Goal: Information Seeking & Learning: Learn about a topic

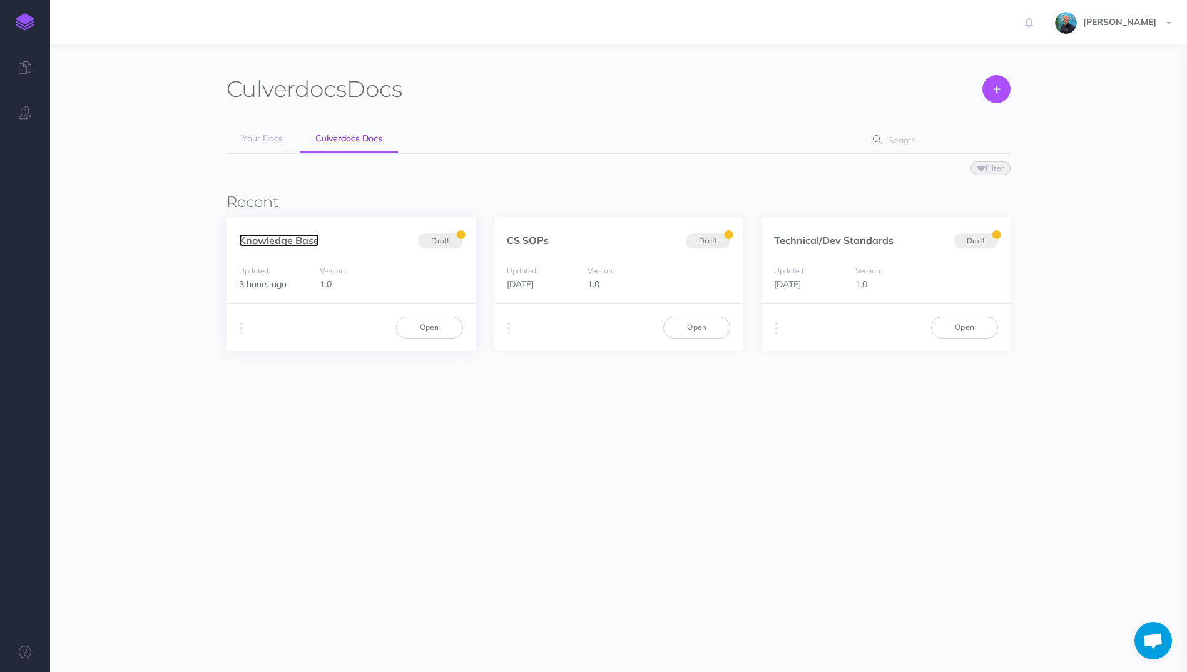
click at [284, 240] on link "Knowledge Base" at bounding box center [279, 240] width 80 height 13
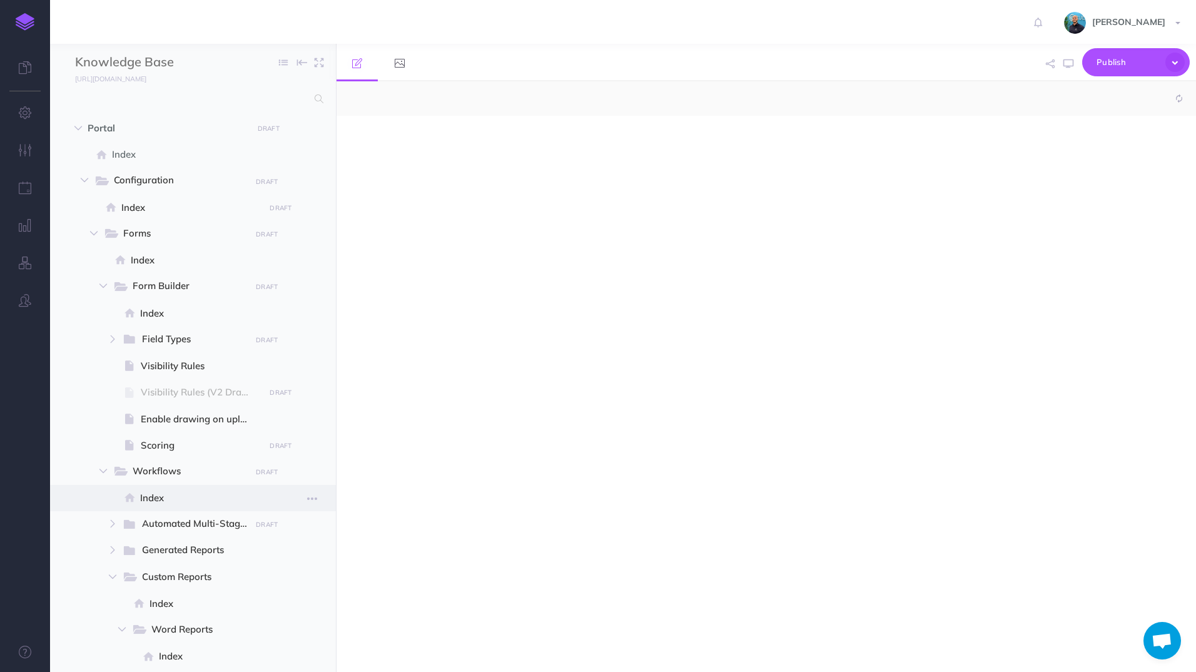
select select "null"
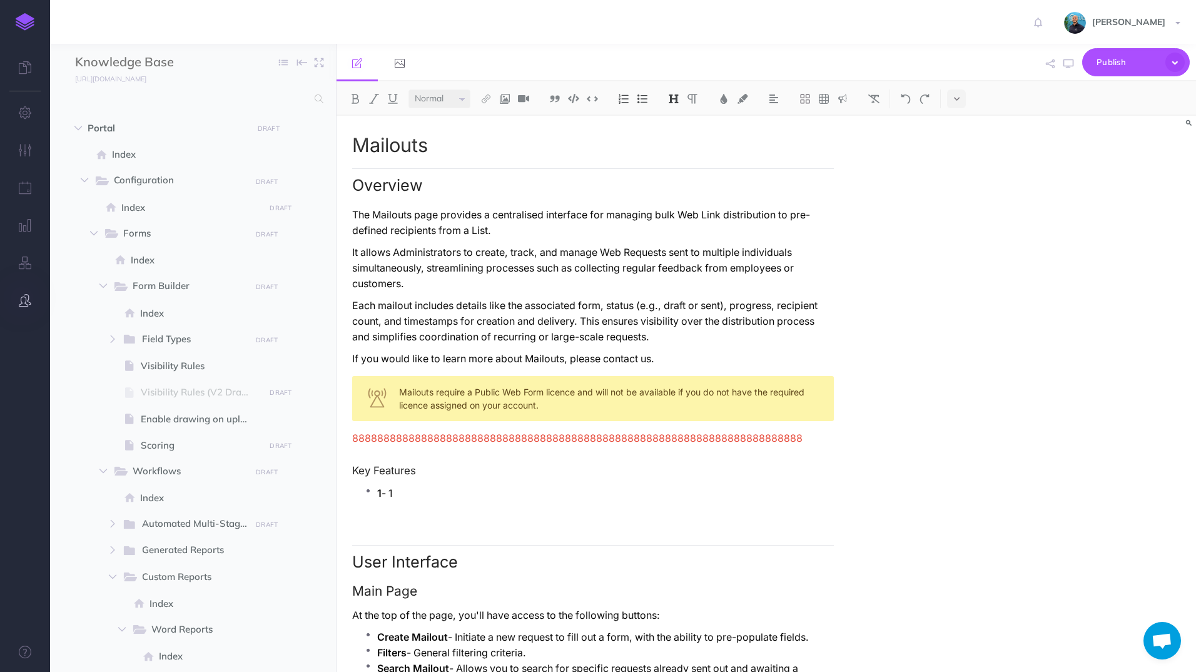
click at [25, 296] on icon "button" at bounding box center [25, 300] width 13 height 13
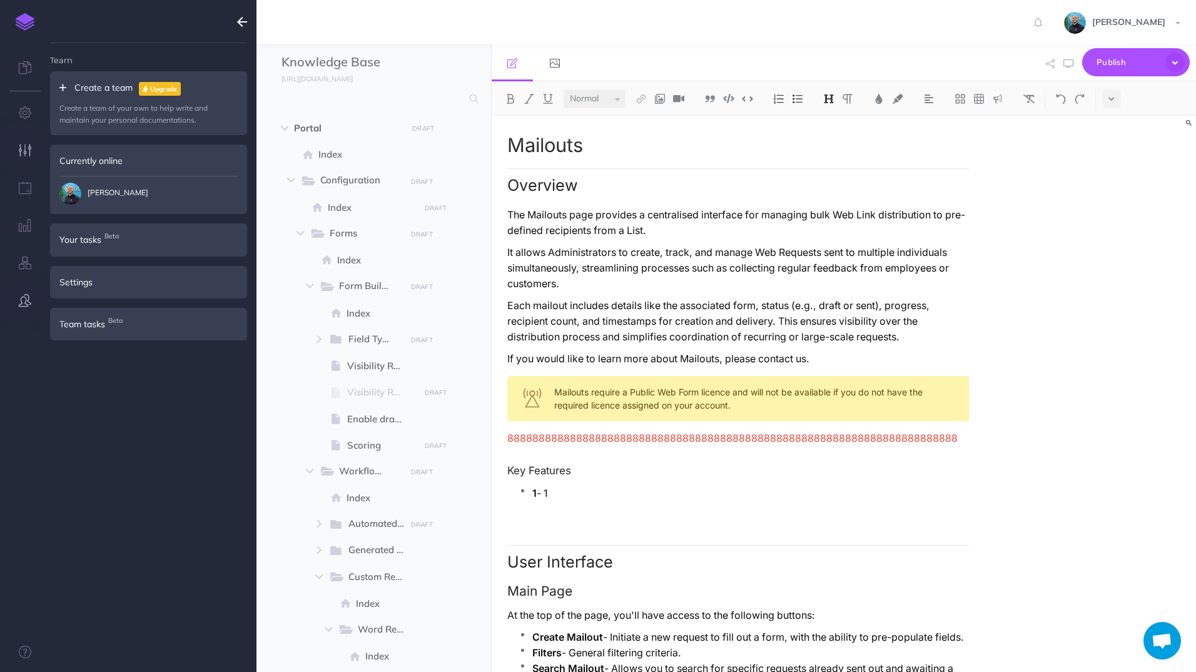
click at [16, 153] on button "button" at bounding box center [25, 151] width 50 height 38
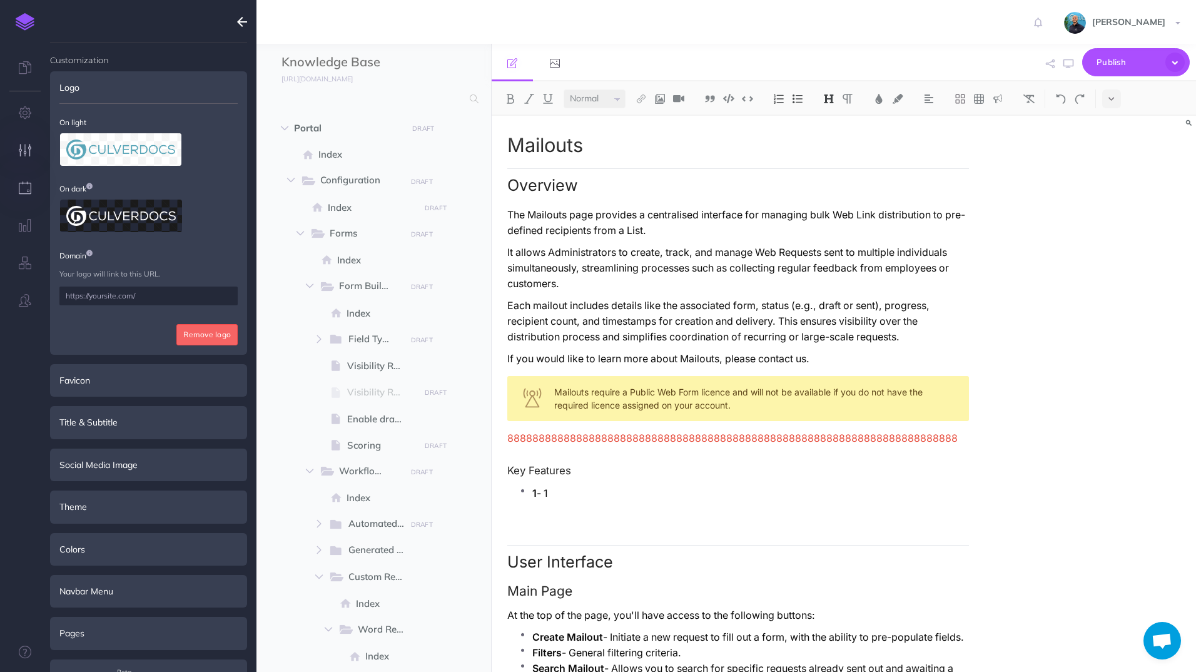
click at [22, 186] on icon "button" at bounding box center [25, 187] width 13 height 13
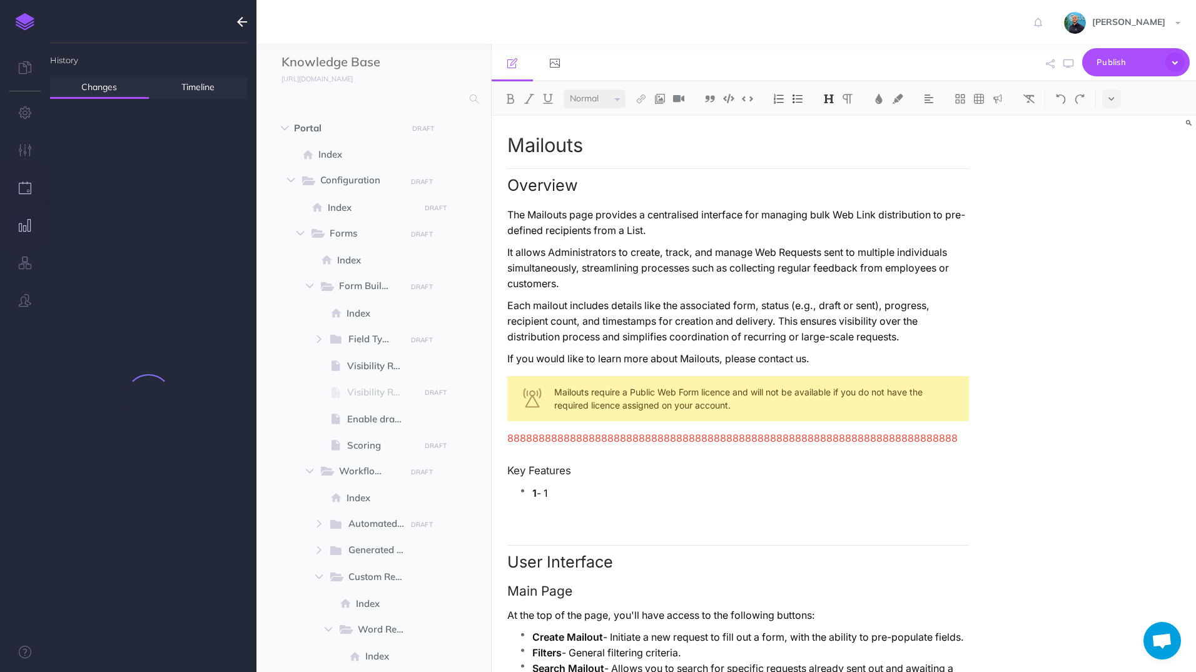
click at [23, 223] on icon "button" at bounding box center [25, 225] width 13 height 13
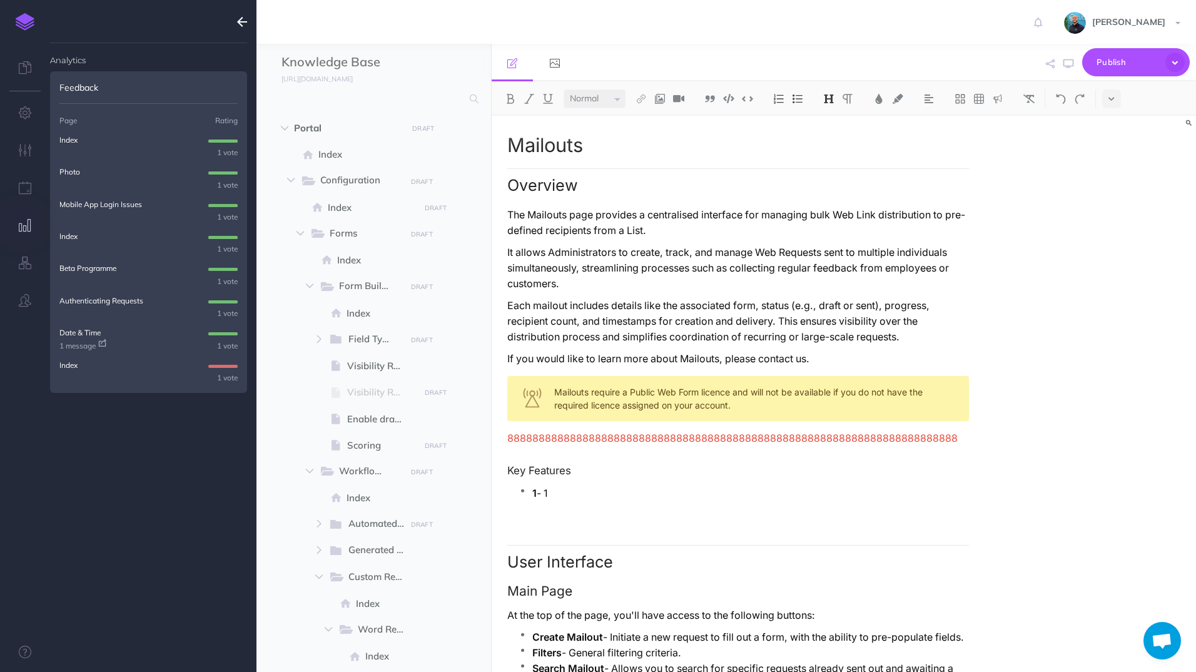
click at [76, 333] on p "Date & Time" at bounding box center [79, 333] width 41 height 12
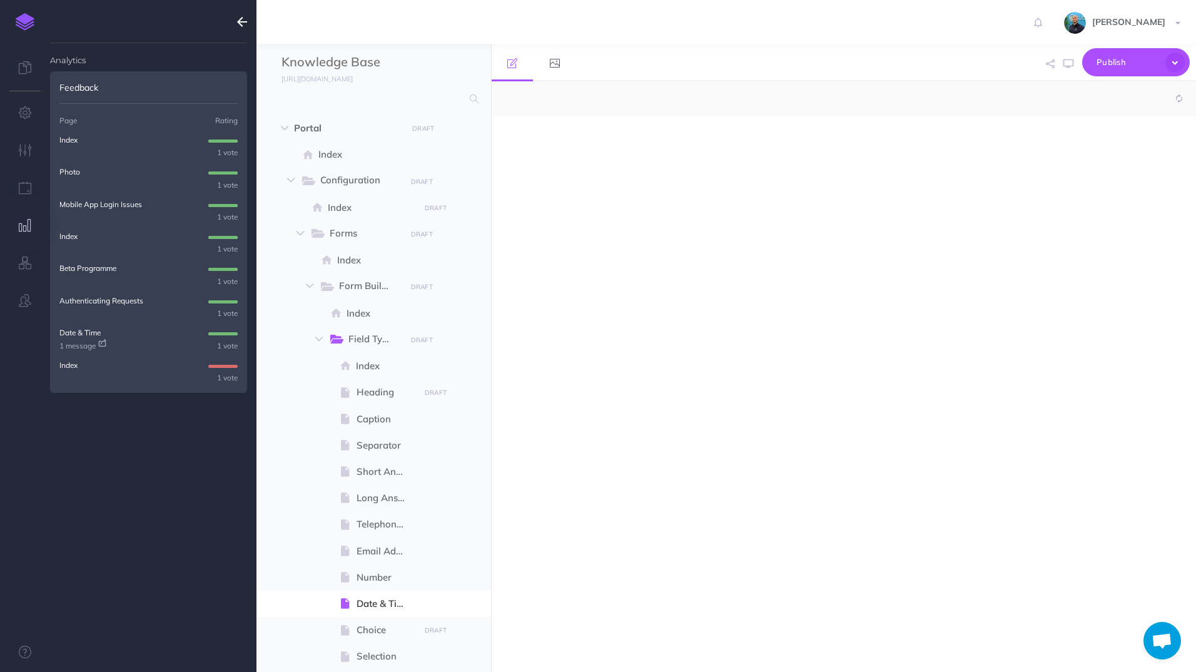
select select "null"
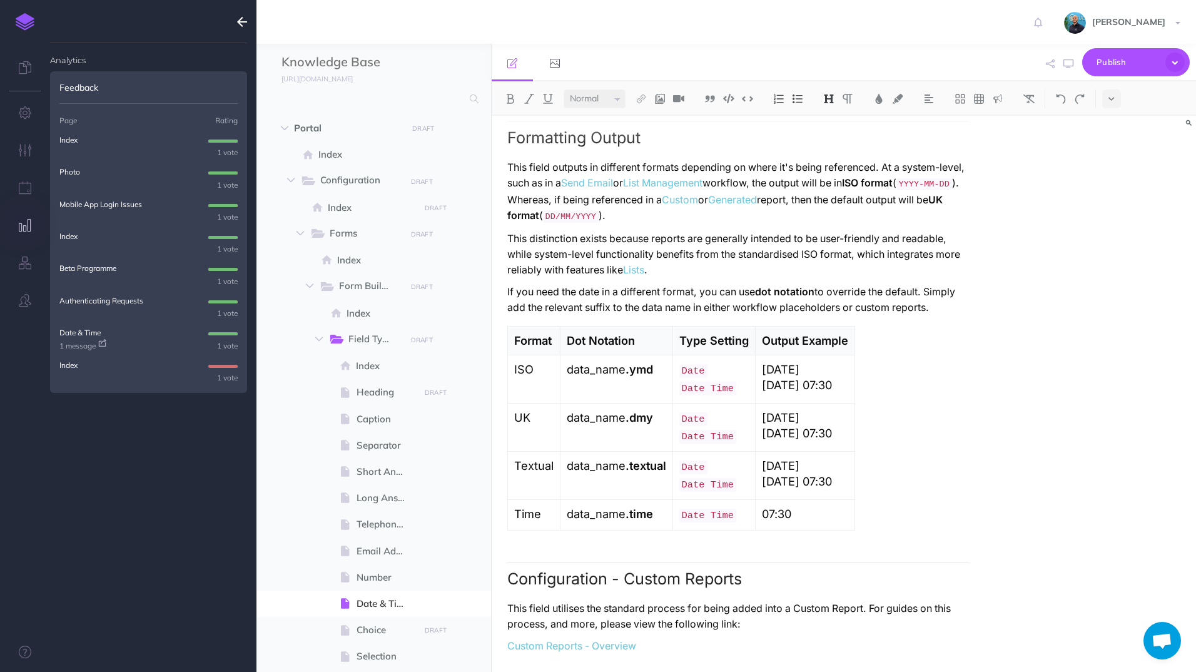
scroll to position [2201, 0]
click at [87, 344] on link "1 message" at bounding box center [82, 346] width 47 height 12
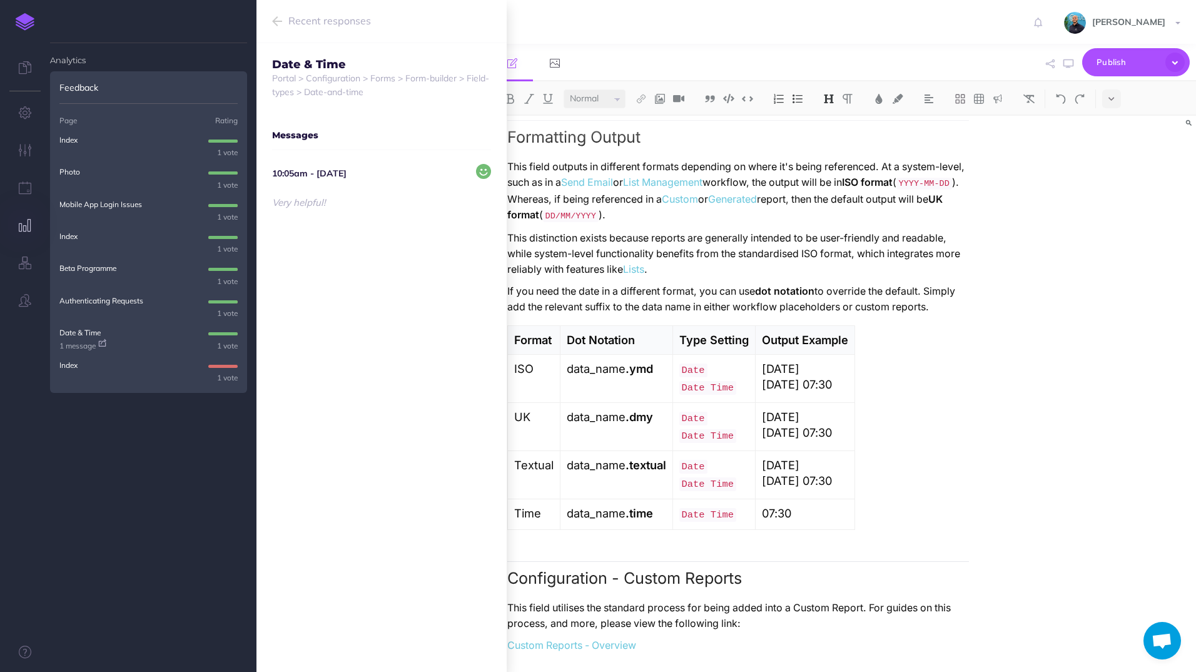
click at [1042, 225] on div "Date & Time Overview The Date & Time Field is designed to capture date and/or t…" at bounding box center [844, 394] width 705 height 556
click at [991, 216] on div "Date & Time Overview The Date & Time Field is designed to capture date and/or t…" at bounding box center [844, 394] width 705 height 556
click at [284, 19] on div "Recent responses" at bounding box center [382, 21] width 250 height 43
click at [279, 18] on icon "button" at bounding box center [277, 21] width 10 height 15
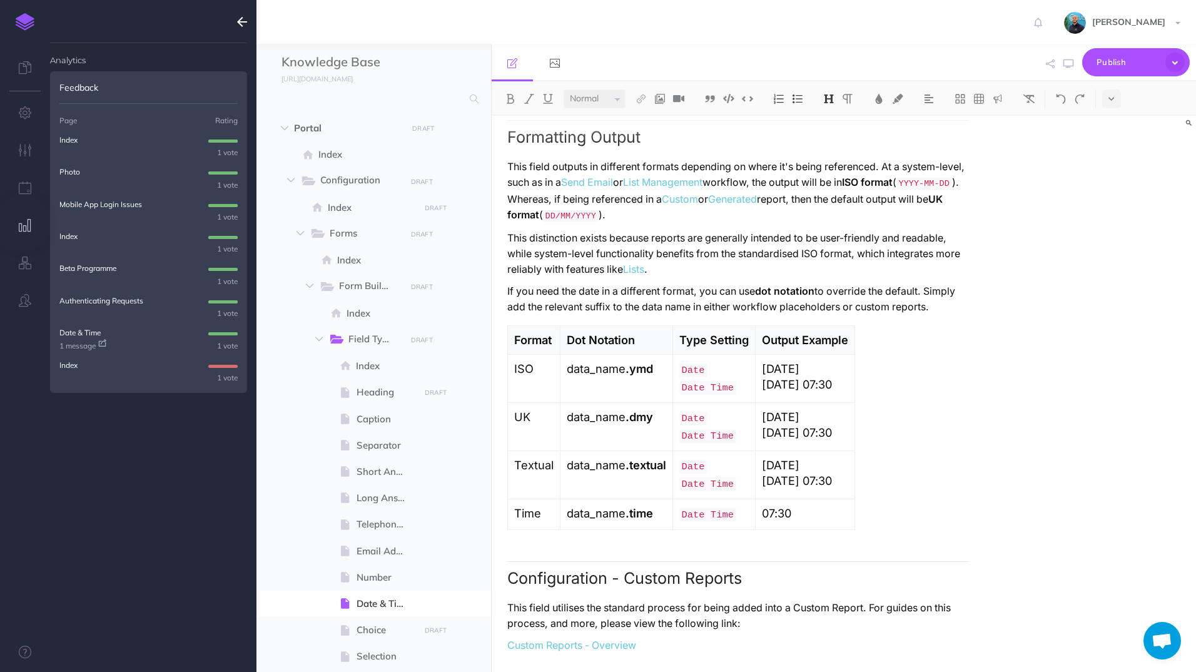
click at [103, 302] on p "Authenticating Requests" at bounding box center [101, 301] width 84 height 12
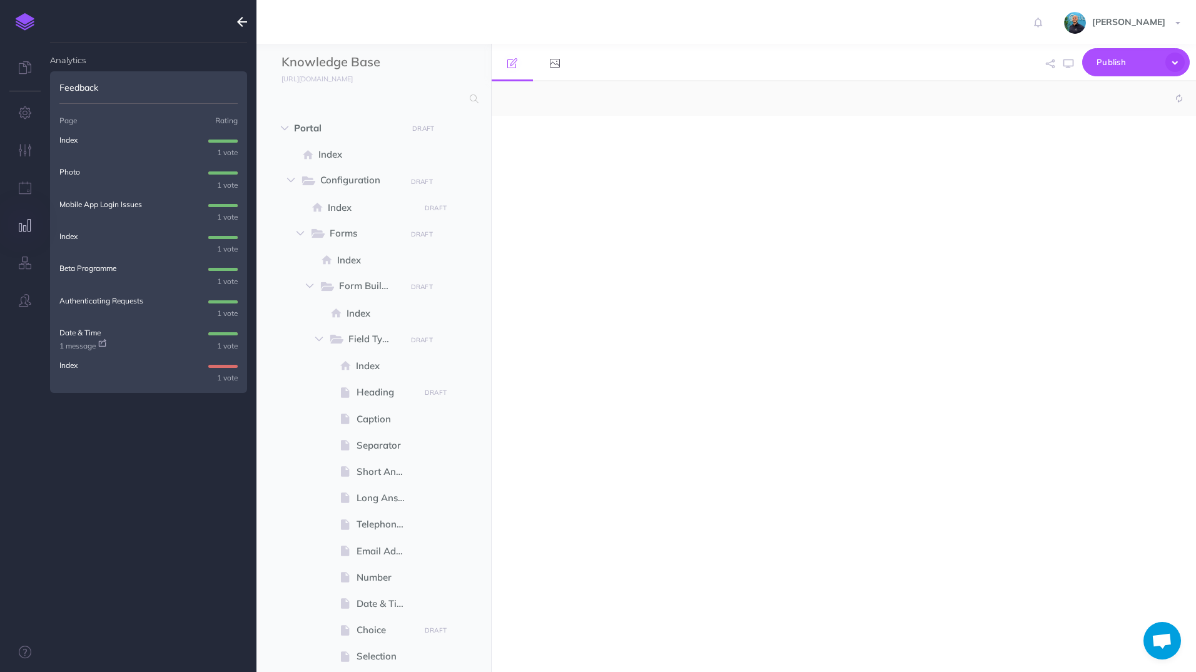
select select "null"
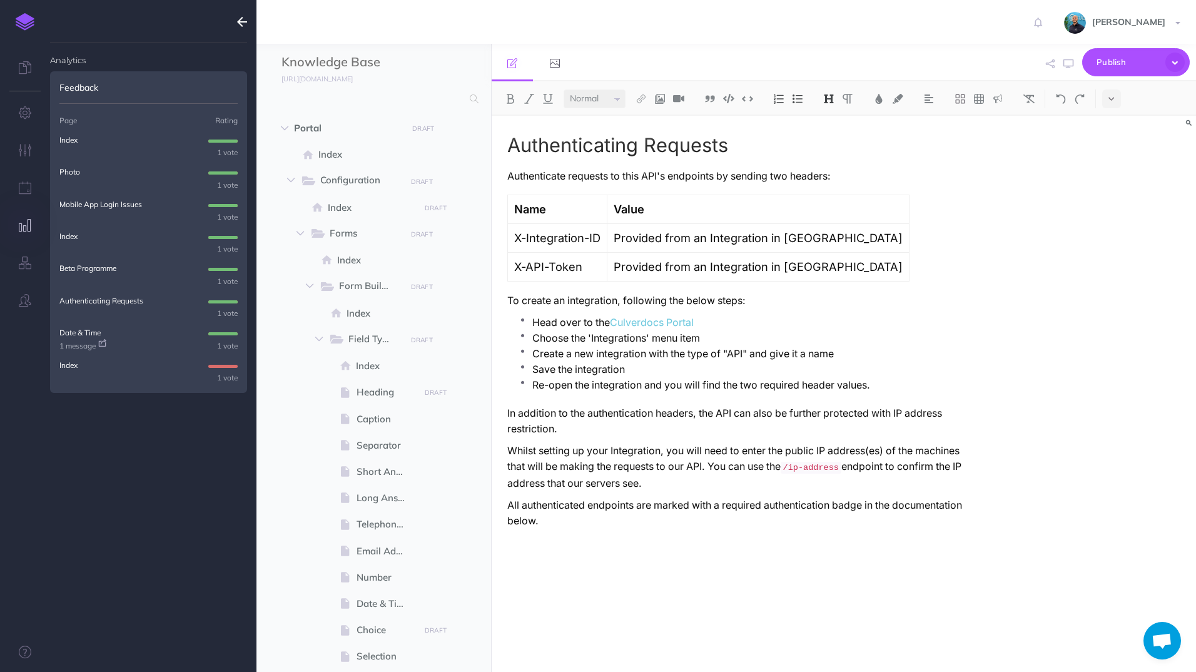
click at [85, 267] on p "Beta Programme" at bounding box center [87, 268] width 57 height 12
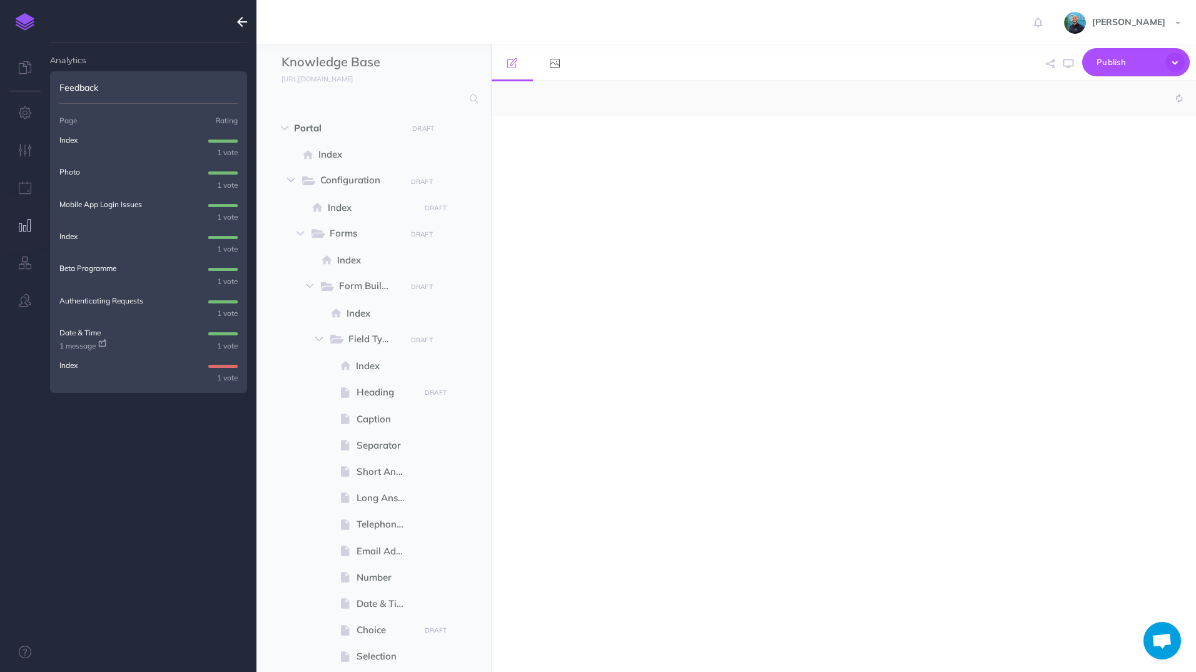
select select "null"
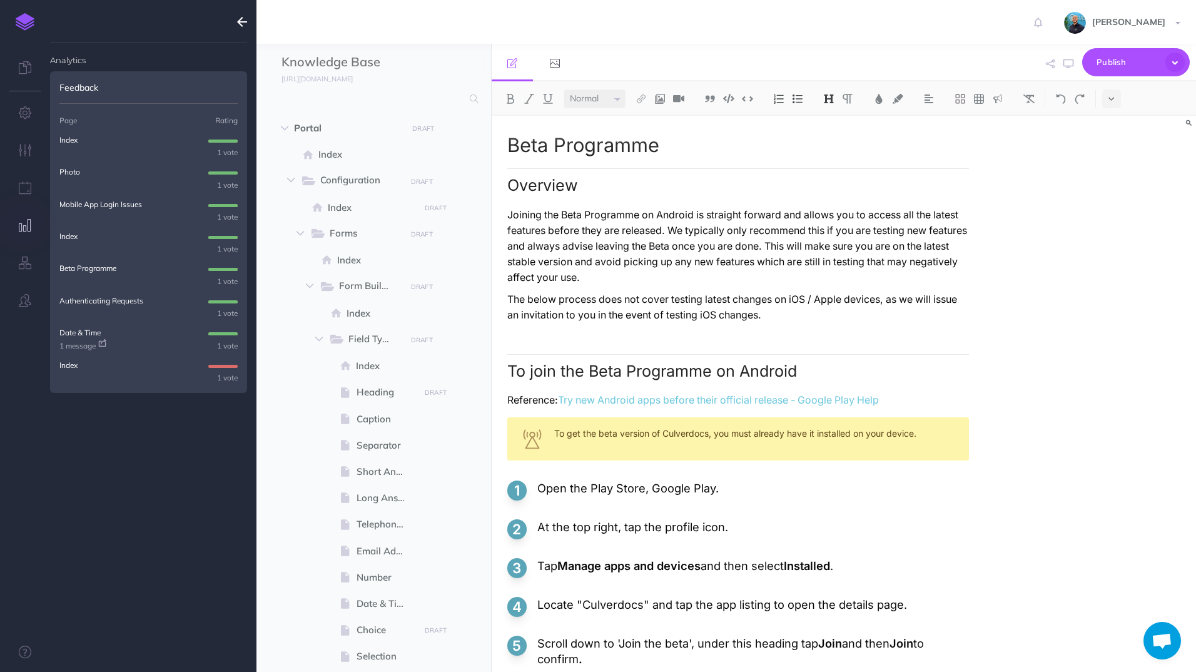
click at [67, 240] on p "Index" at bounding box center [68, 236] width 18 height 12
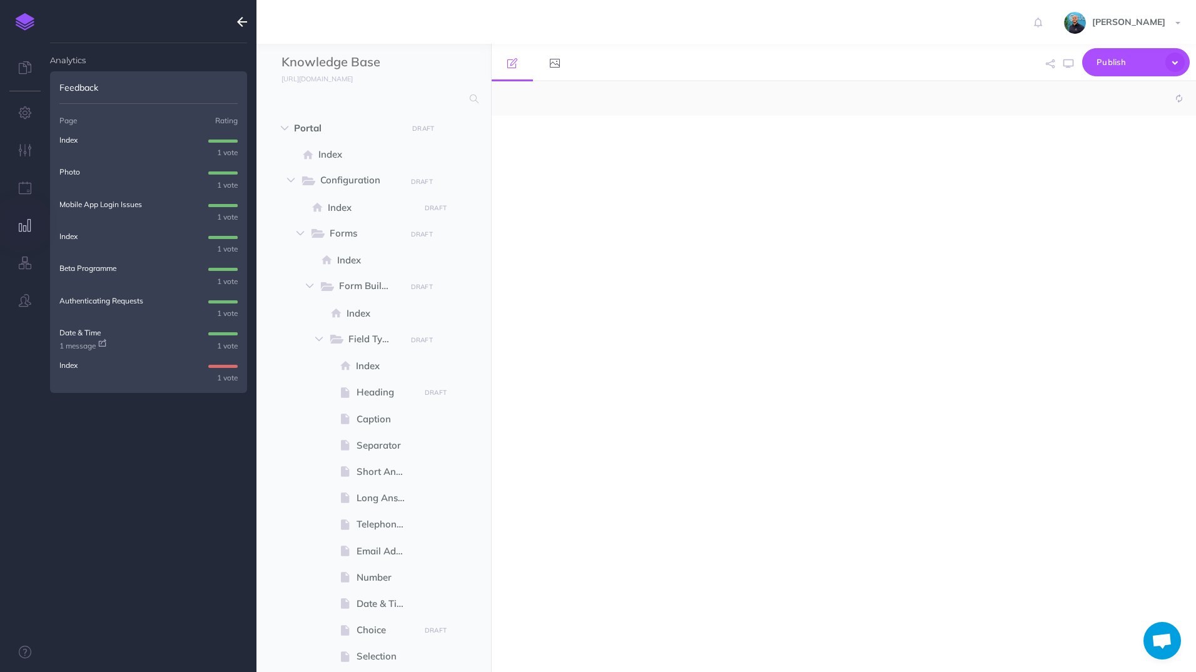
select select "null"
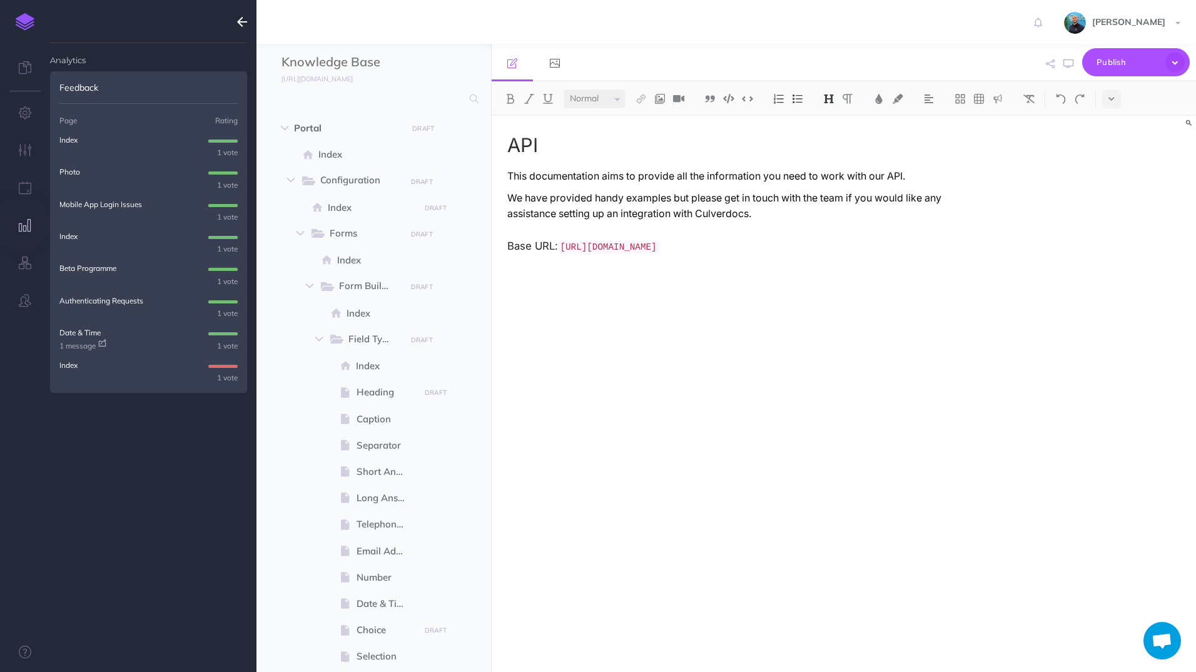
click at [93, 207] on p "Mobile App Login Issues" at bounding box center [100, 204] width 83 height 12
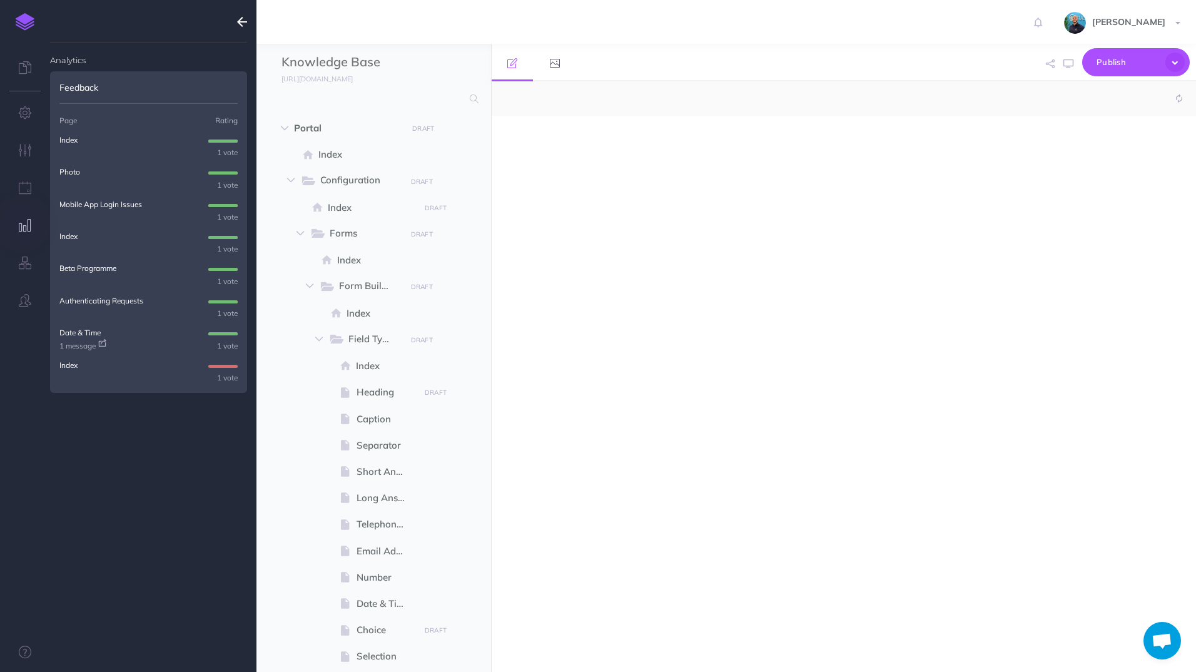
select select "null"
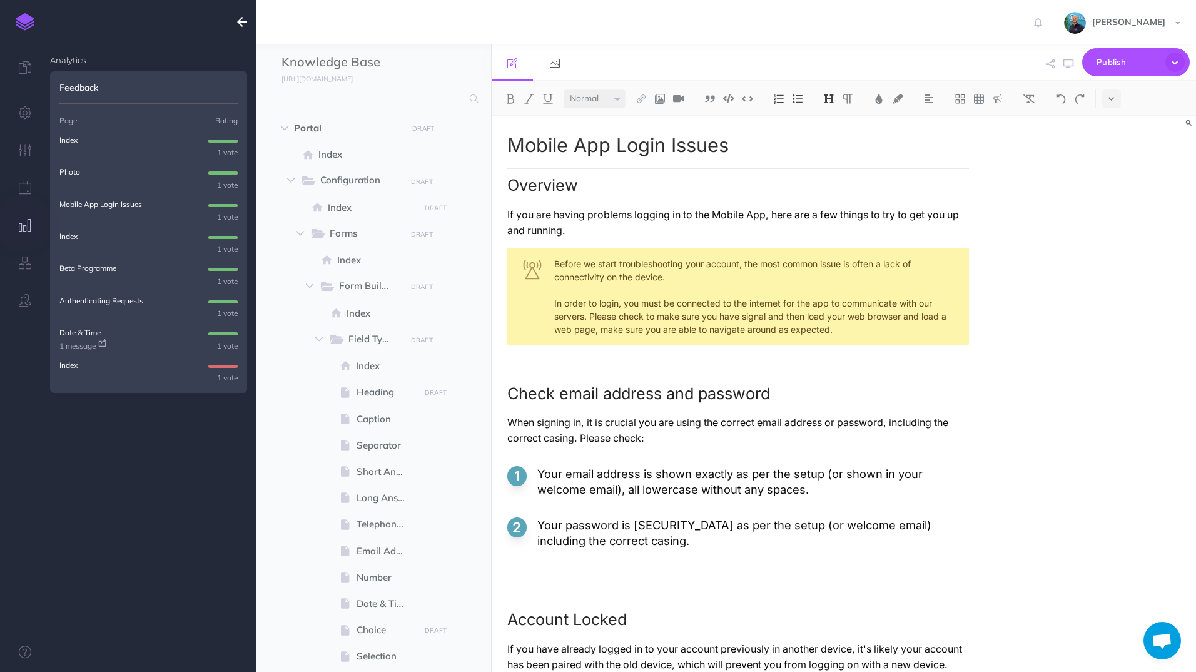
click at [74, 166] on p "Photo" at bounding box center [69, 172] width 21 height 12
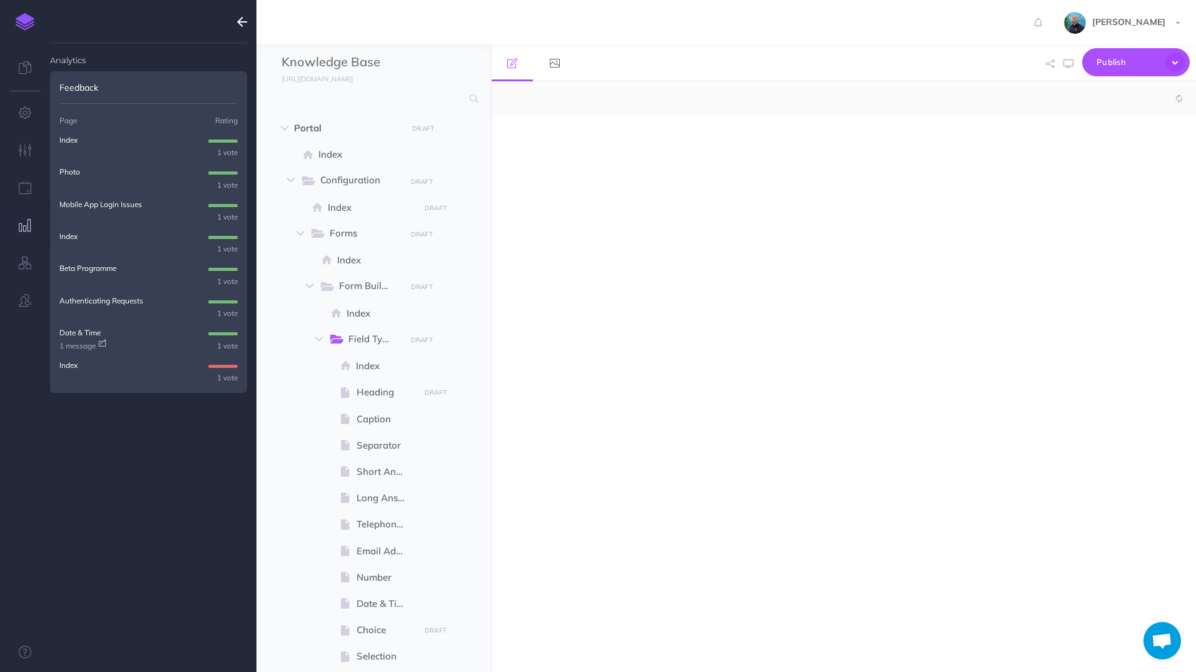
click at [73, 169] on p "Photo" at bounding box center [69, 172] width 21 height 12
select select "null"
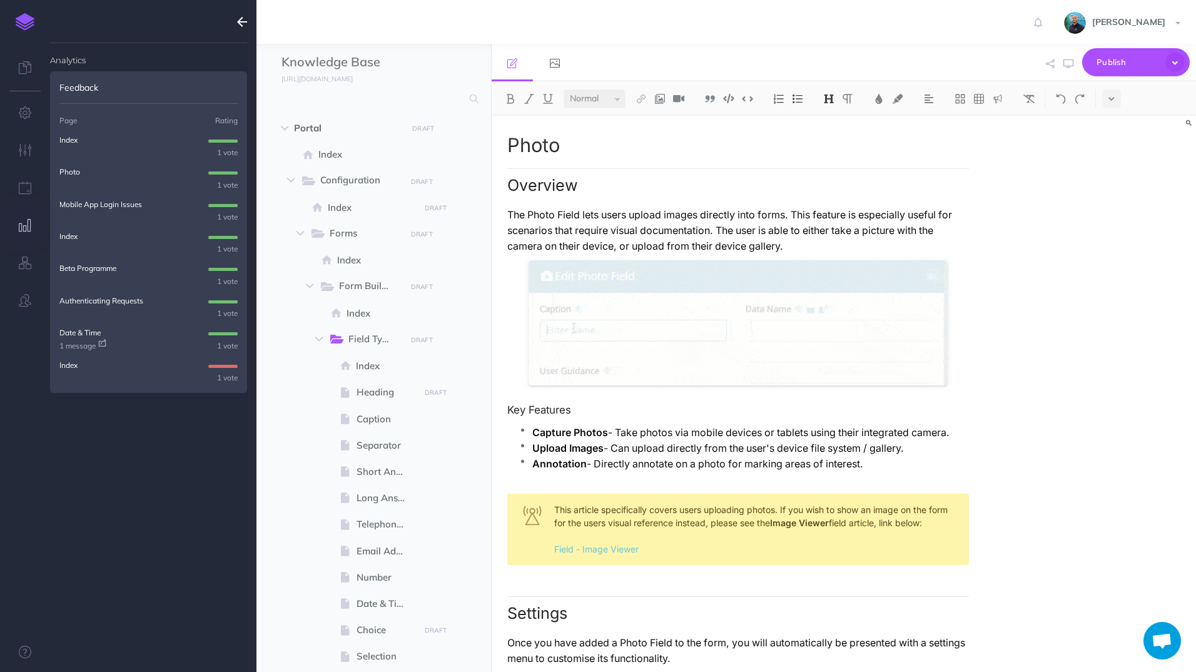
click at [73, 144] on p "Index" at bounding box center [68, 140] width 18 height 12
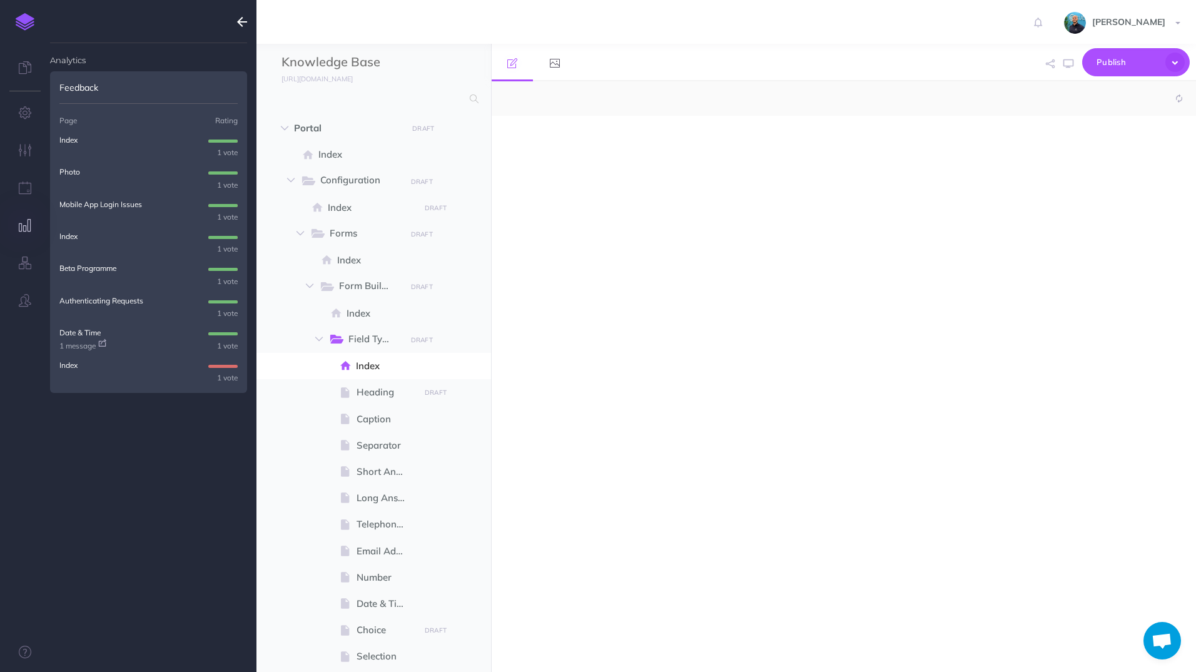
select select "null"
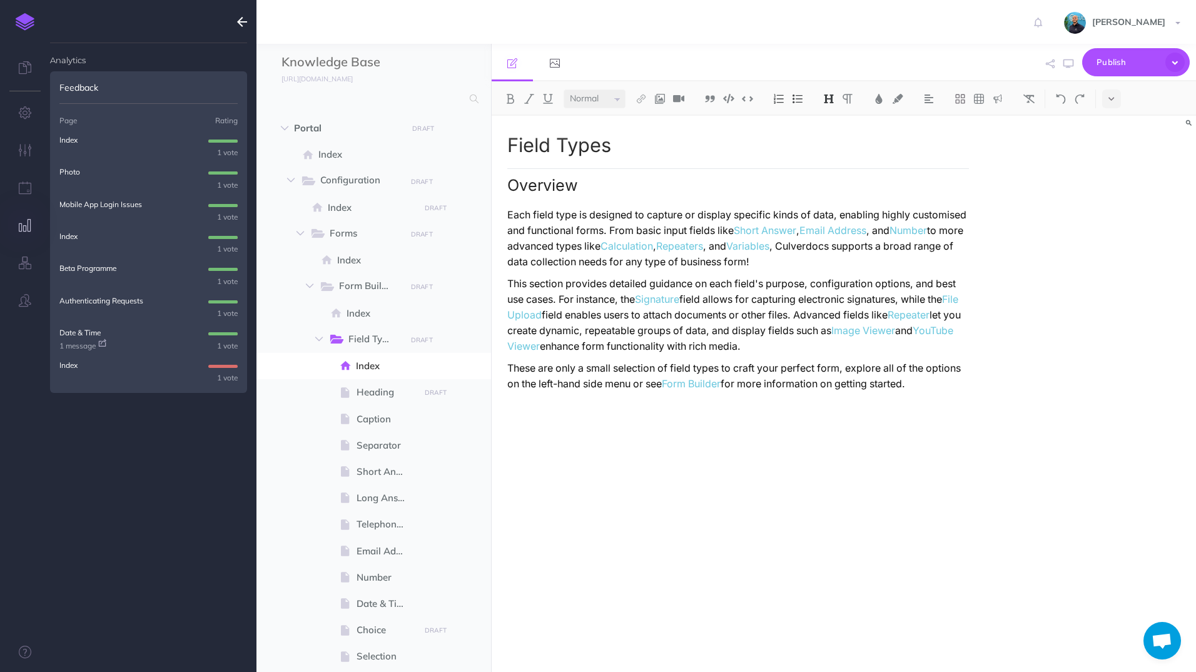
click at [38, 22] on link at bounding box center [25, 22] width 50 height 44
